Goal: Find specific page/section: Find specific page/section

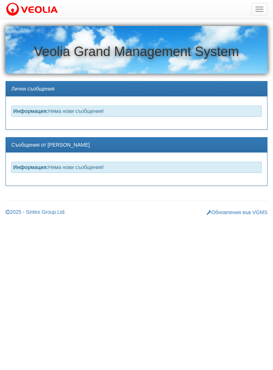
click at [259, 9] on span "button" at bounding box center [259, 9] width 8 height 1
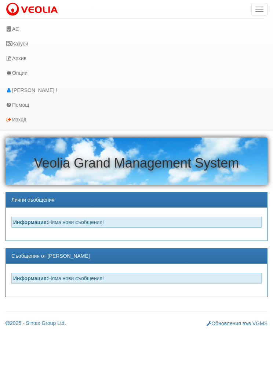
click at [25, 48] on link "Казуси" at bounding box center [132, 43] width 265 height 15
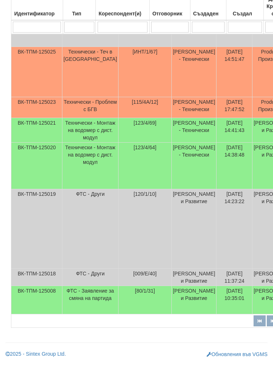
scroll to position [263, 0]
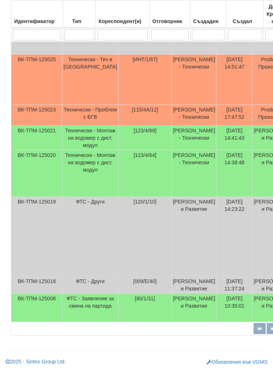
click at [164, 33] on input "search" at bounding box center [170, 34] width 38 height 11
type input "Б"
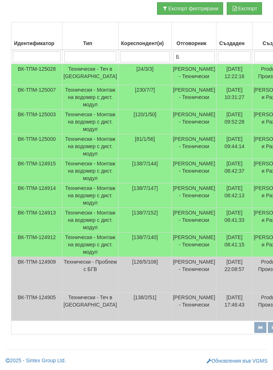
type input "Бо"
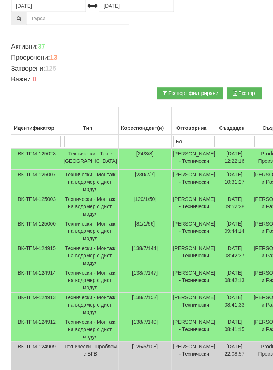
type input "Бо"
type input "Бой"
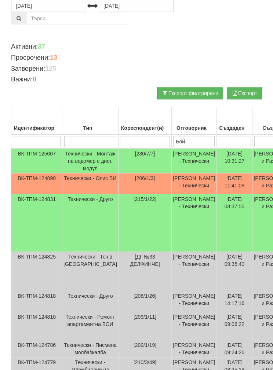
type input "Бой"
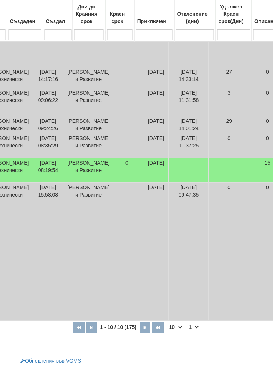
scroll to position [309, 186]
type input "Бой"
click at [165, 332] on select "10 20 30 40" at bounding box center [174, 327] width 18 height 10
select select "40"
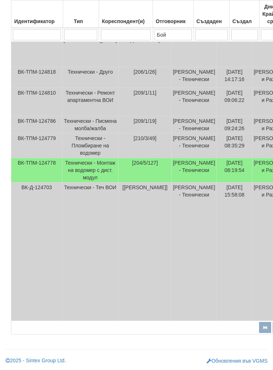
scroll to position [331, 0]
click at [67, 182] on td "Технически - Монтаж на водомер с дист. модул" at bounding box center [90, 170] width 56 height 25
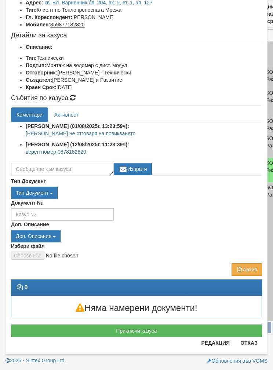
scroll to position [56, 0]
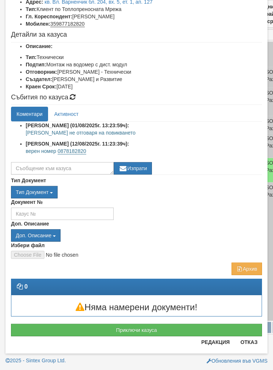
click at [248, 346] on button "Отказ" at bounding box center [249, 342] width 26 height 12
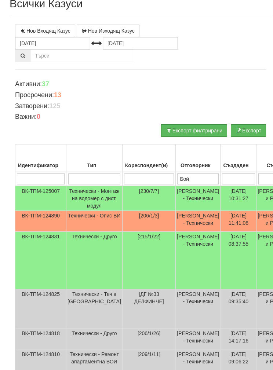
scroll to position [0, 0]
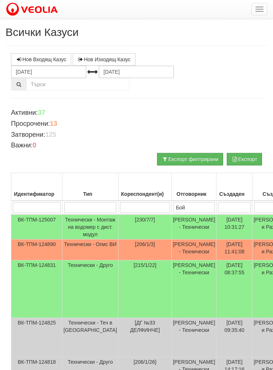
click at [96, 220] on td "Технически - Монтаж на водомер с дист. модул" at bounding box center [90, 227] width 56 height 25
